Goal: Task Accomplishment & Management: Use online tool/utility

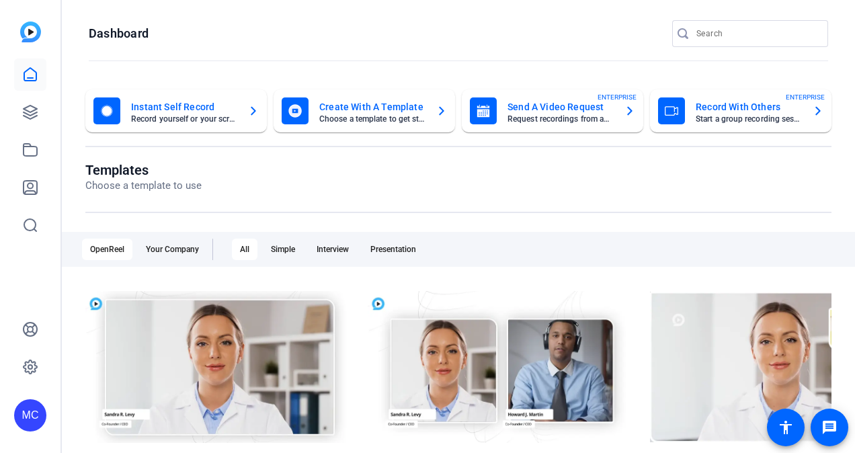
click at [727, 107] on mat-card-title "Record With Others" at bounding box center [749, 107] width 106 height 16
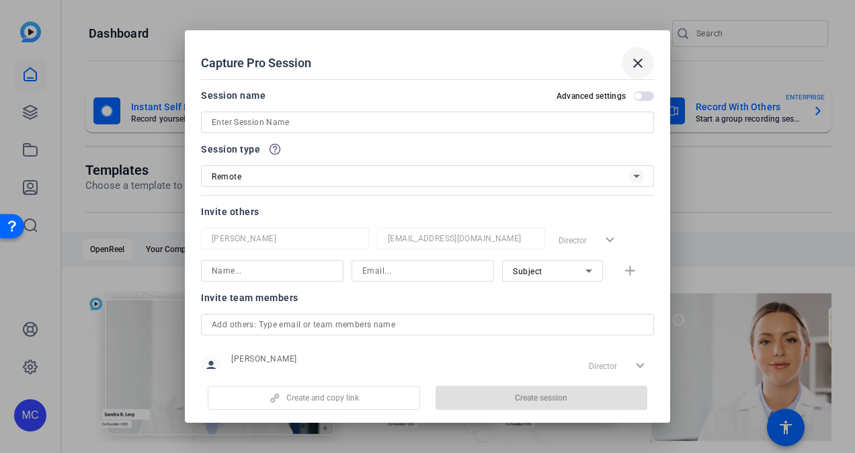
click at [636, 65] on mat-icon "close" at bounding box center [638, 63] width 16 height 16
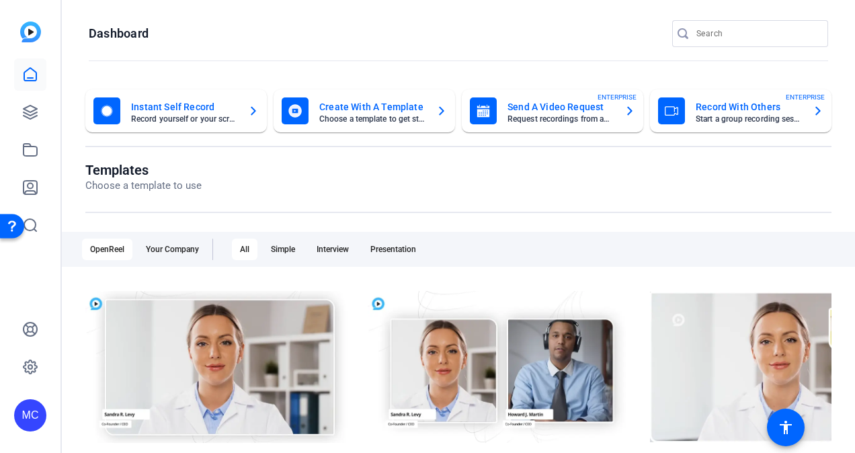
click at [712, 105] on mat-card-title "Record With Others" at bounding box center [749, 107] width 106 height 16
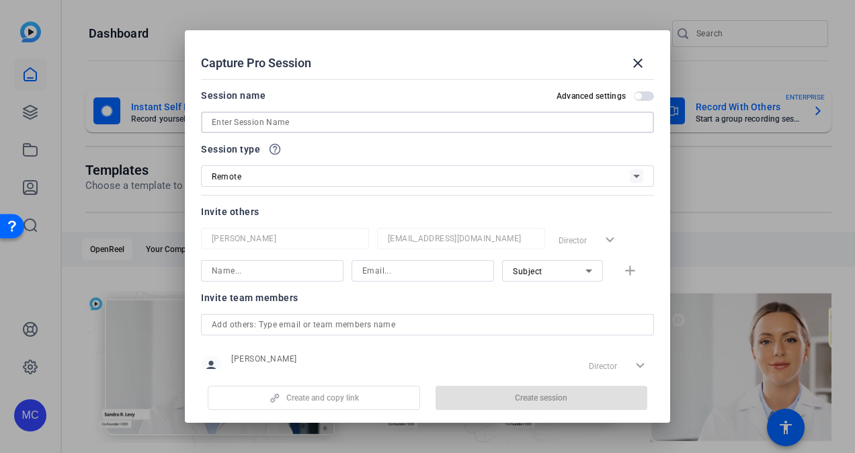
click at [365, 118] on input at bounding box center [428, 122] width 432 height 16
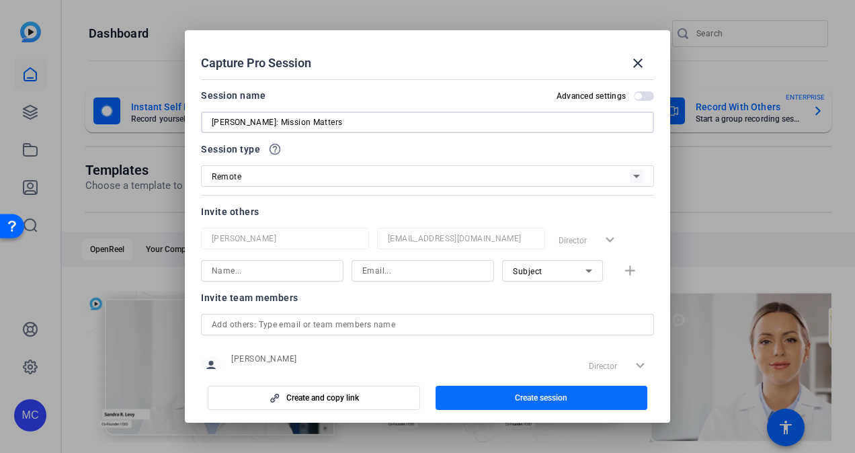
type input "[PERSON_NAME]: Mission Matters"
click at [475, 393] on span "button" at bounding box center [542, 398] width 212 height 32
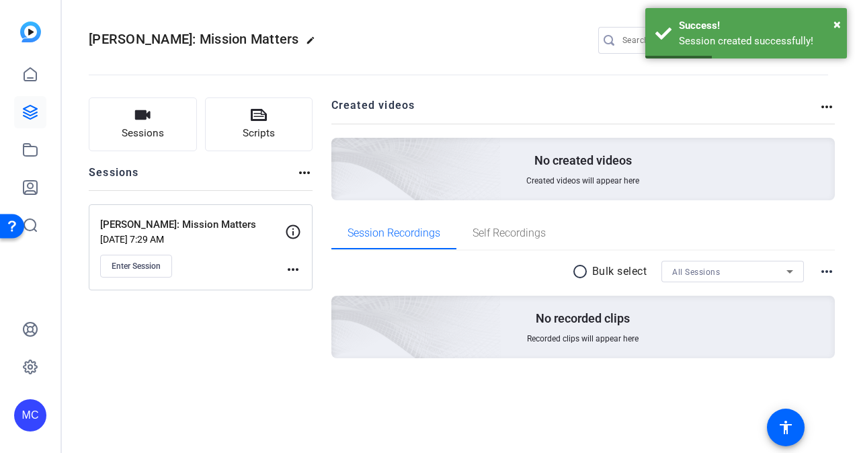
click at [294, 270] on mat-icon "more_horiz" at bounding box center [293, 269] width 16 height 16
click at [307, 288] on span "Edit Session" at bounding box center [326, 288] width 61 height 16
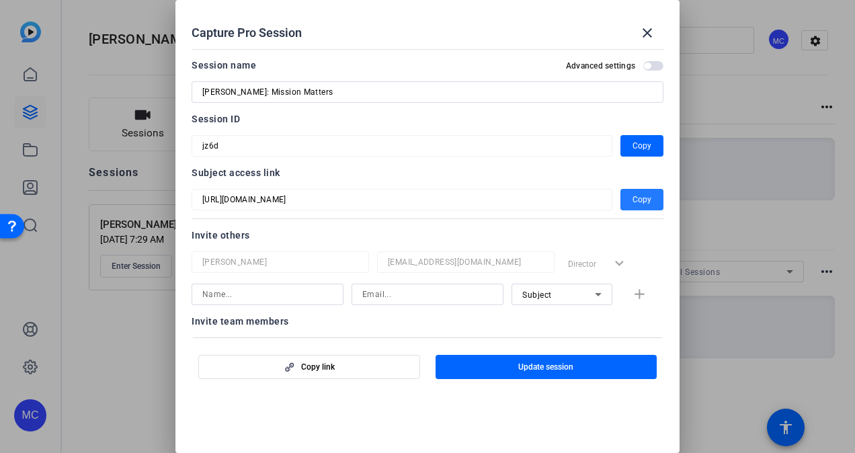
click at [633, 199] on span "Copy" at bounding box center [642, 200] width 19 height 16
